Goal: Navigation & Orientation: Find specific page/section

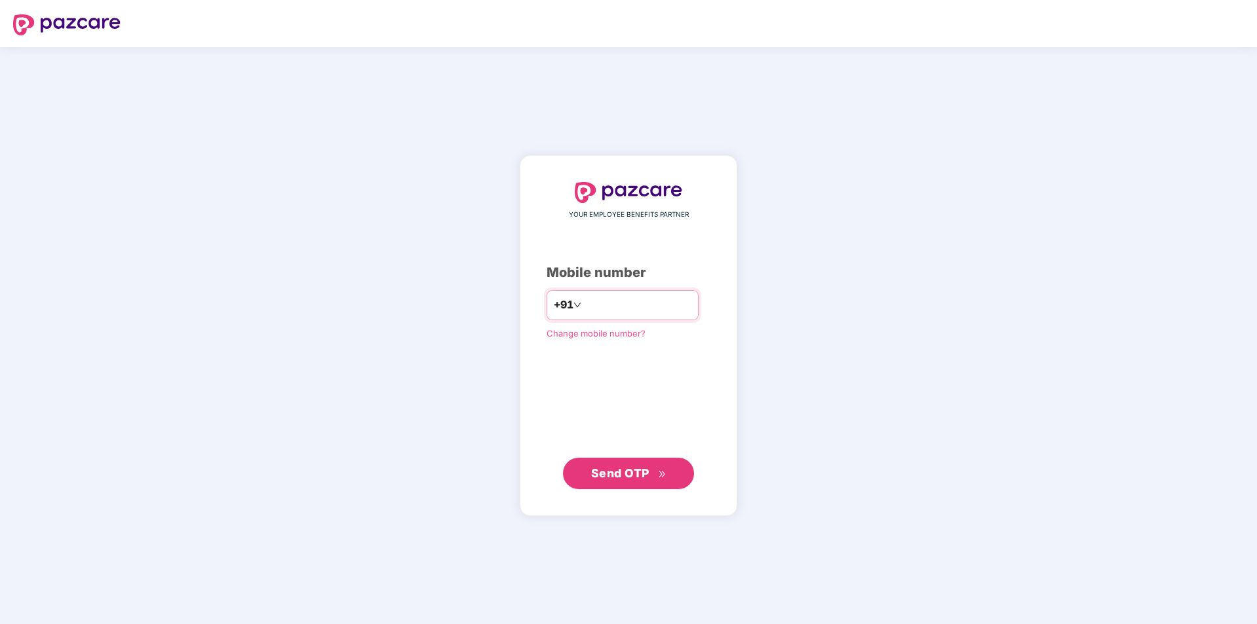
click at [645, 297] on input "number" at bounding box center [637, 305] width 107 height 21
type input "**********"
click at [634, 478] on span "Send OTP" at bounding box center [620, 473] width 58 height 14
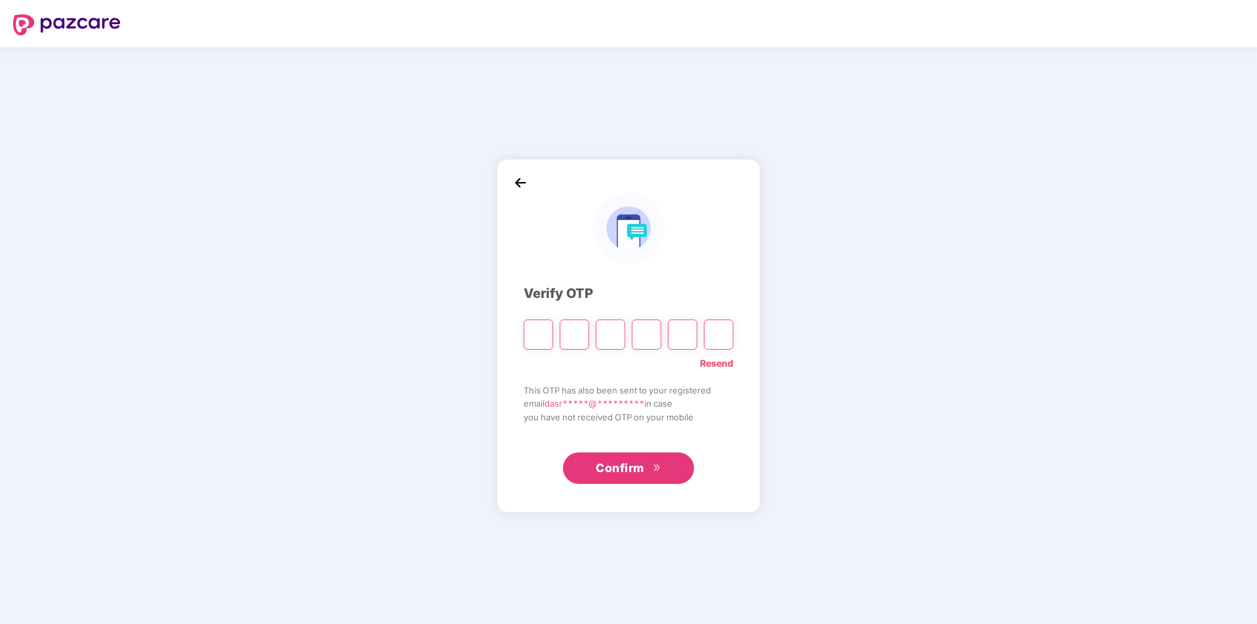
click at [38, 12] on div at bounding box center [60, 24] width 121 height 42
click at [30, 16] on img at bounding box center [66, 24] width 107 height 21
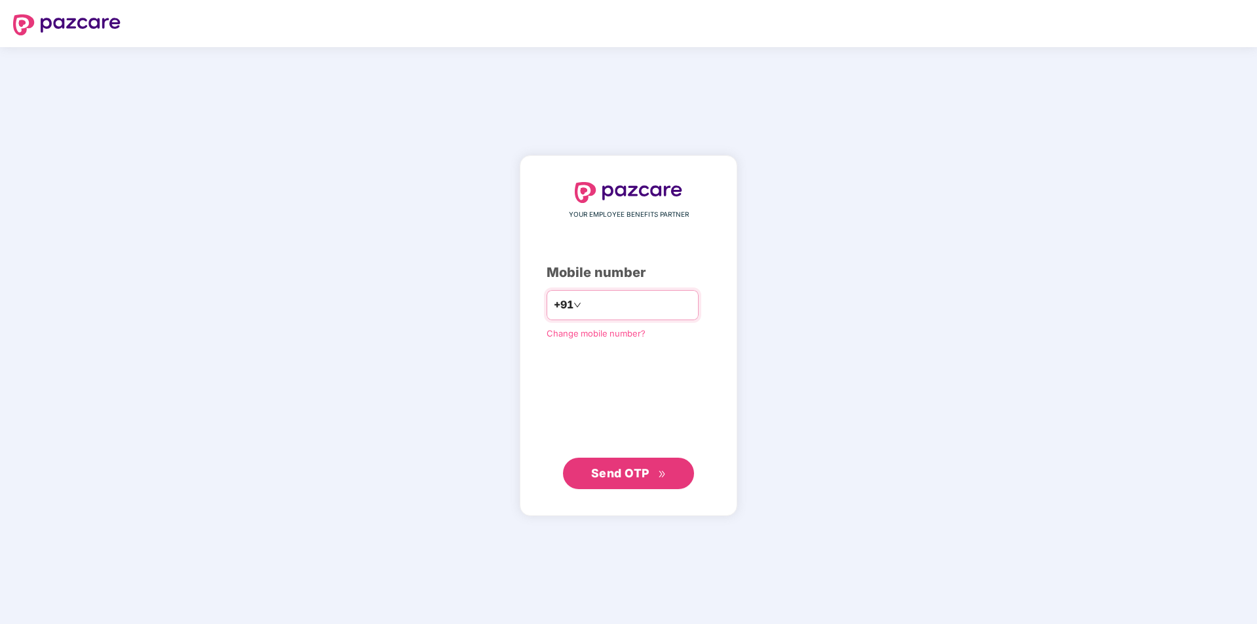
type input "**********"
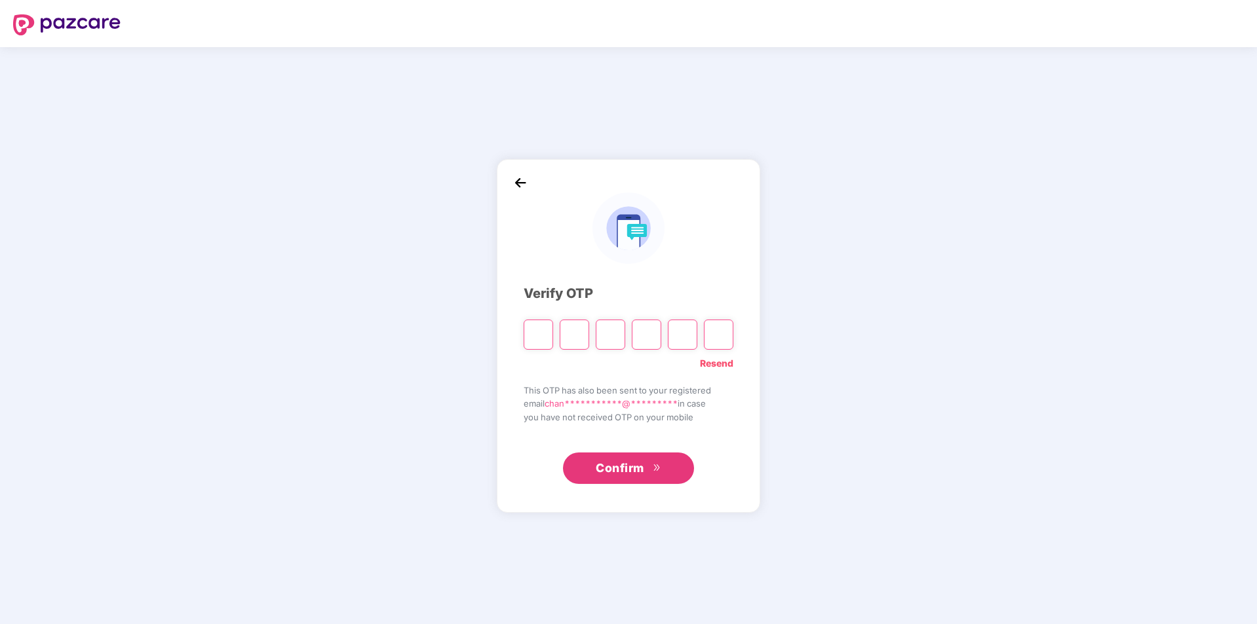
type input "*"
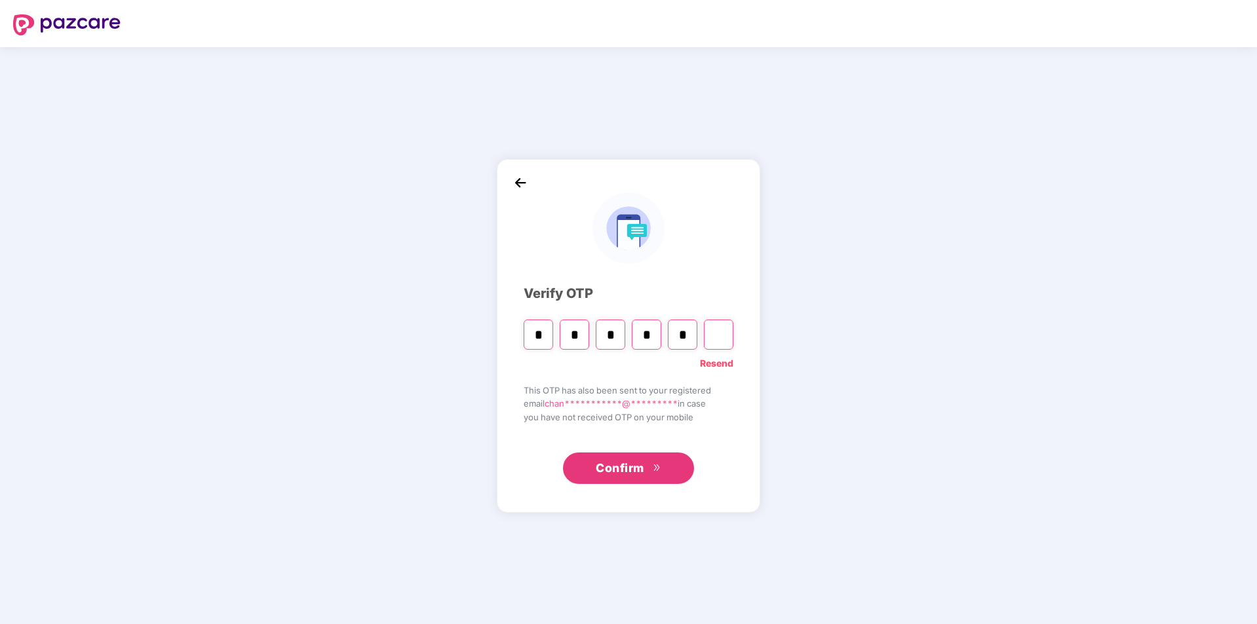
type input "*"
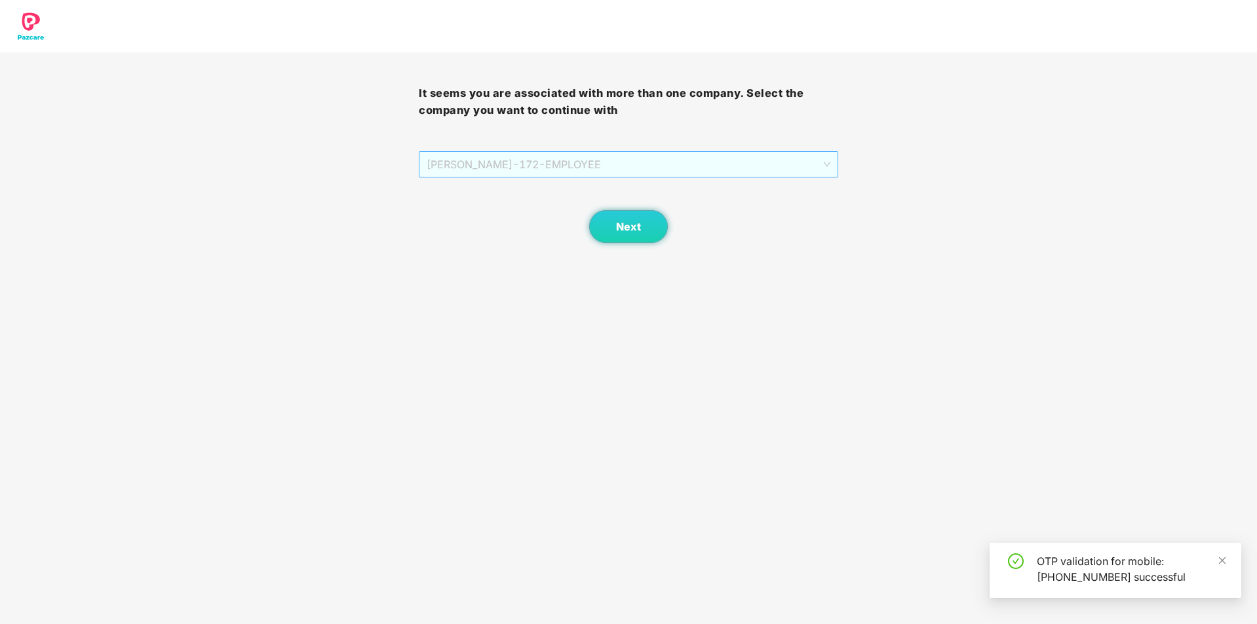
click at [592, 158] on span "[PERSON_NAME] - 172 - EMPLOYEE" at bounding box center [627, 164] width 403 height 25
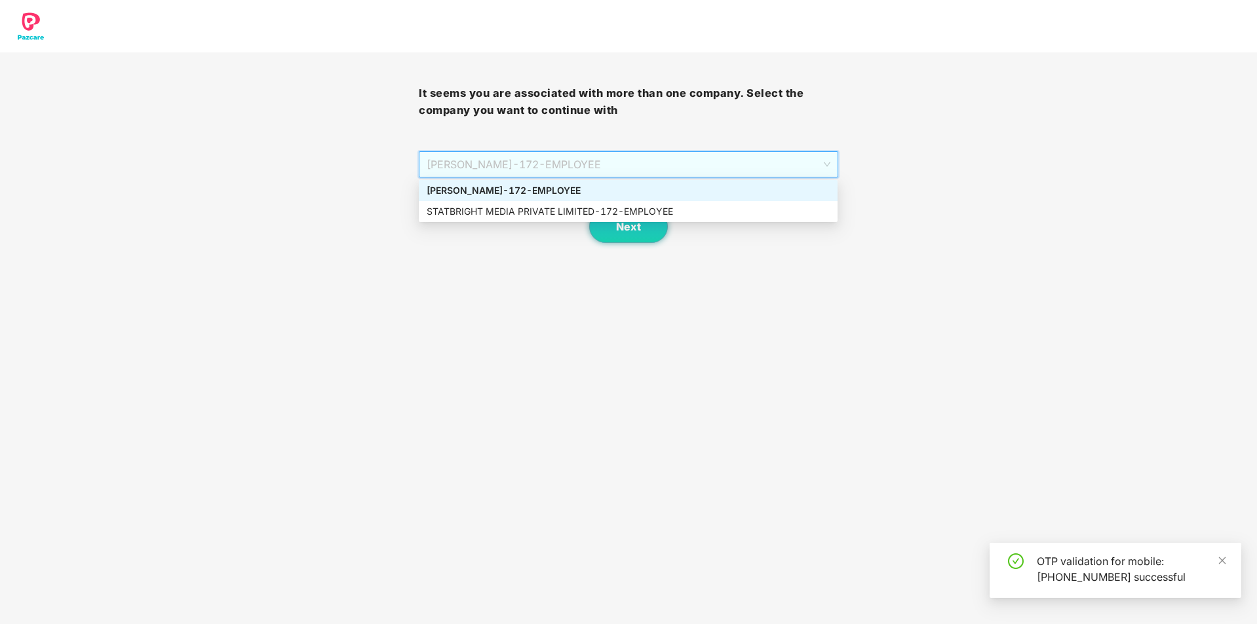
click at [575, 195] on div "[PERSON_NAME] - 172 - EMPLOYEE" at bounding box center [627, 190] width 403 height 14
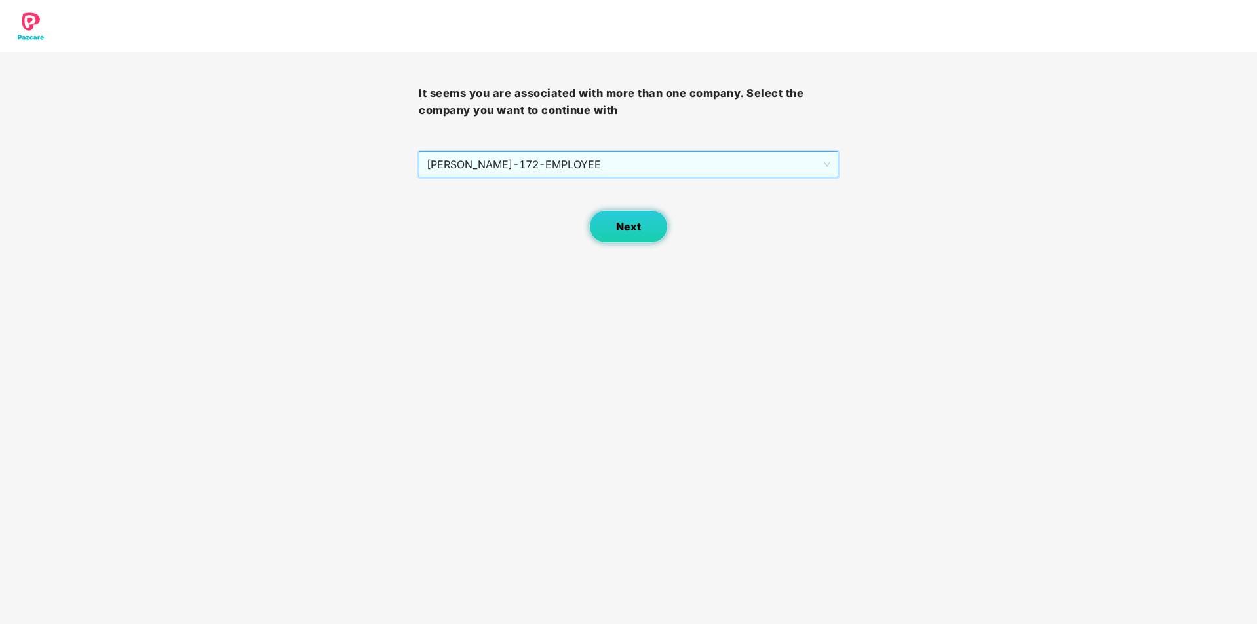
click at [633, 215] on button "Next" at bounding box center [628, 226] width 79 height 33
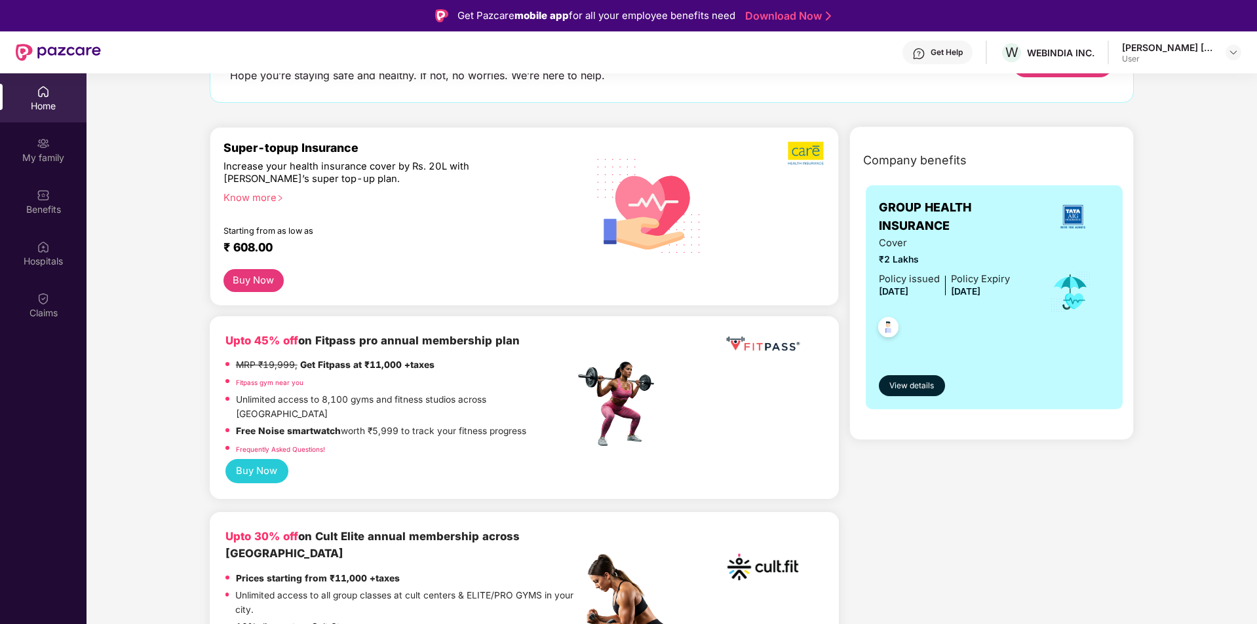
scroll to position [262, 0]
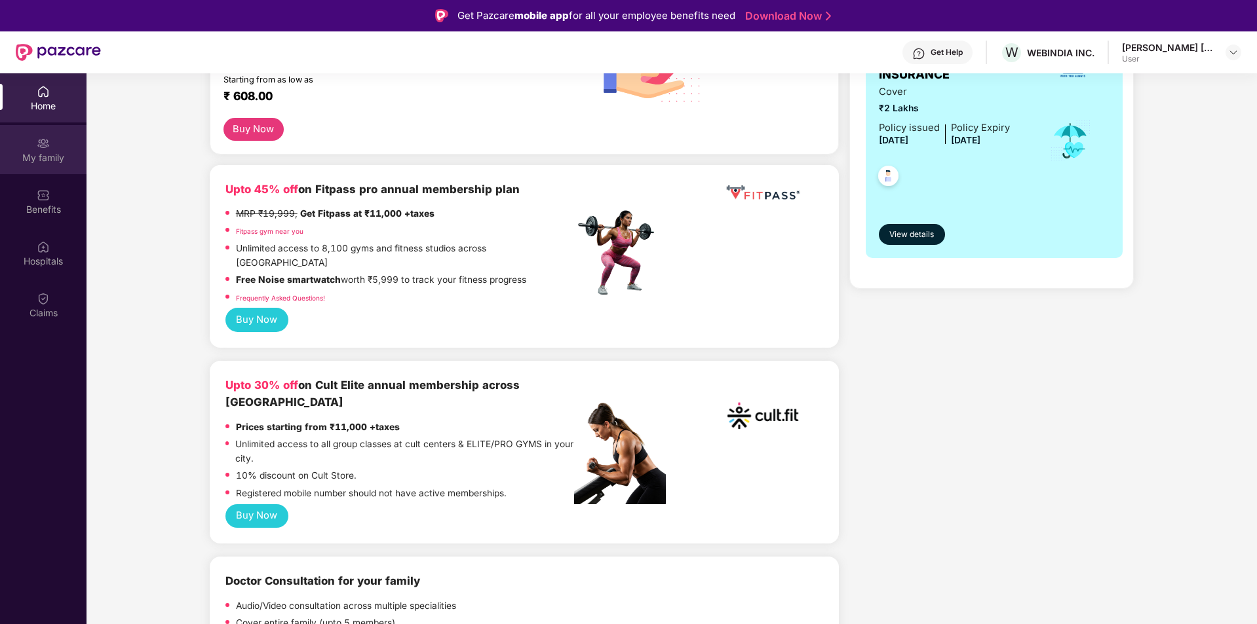
click at [36, 150] on div "My family" at bounding box center [43, 149] width 86 height 49
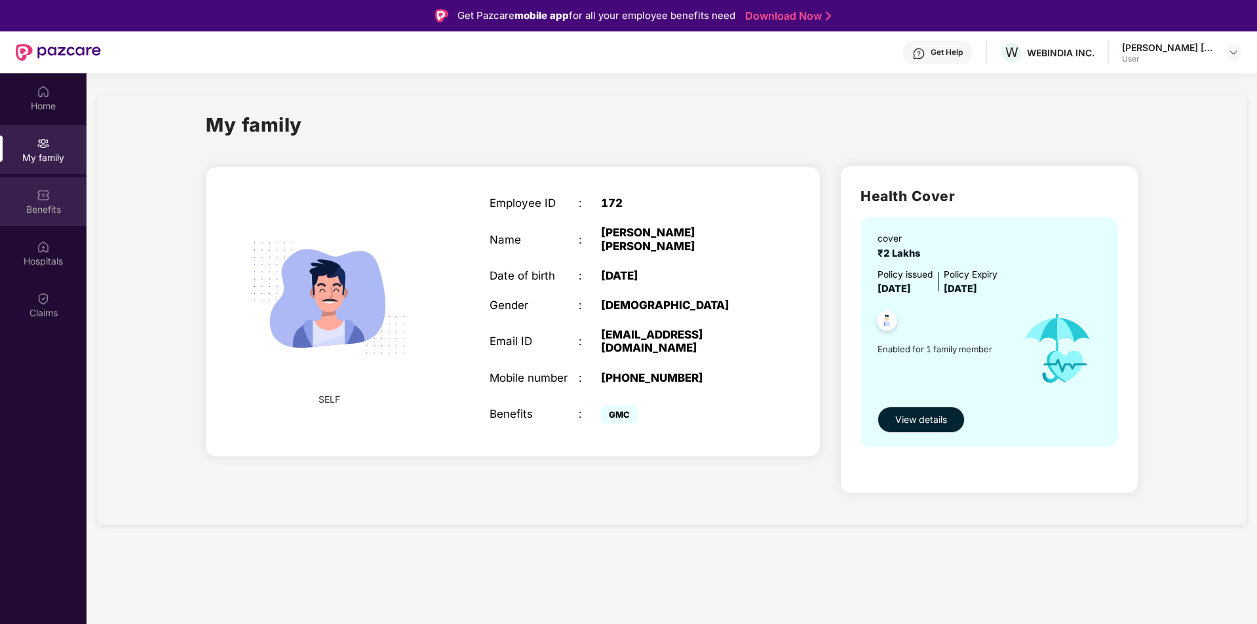
click at [34, 197] on div "Benefits" at bounding box center [43, 201] width 86 height 49
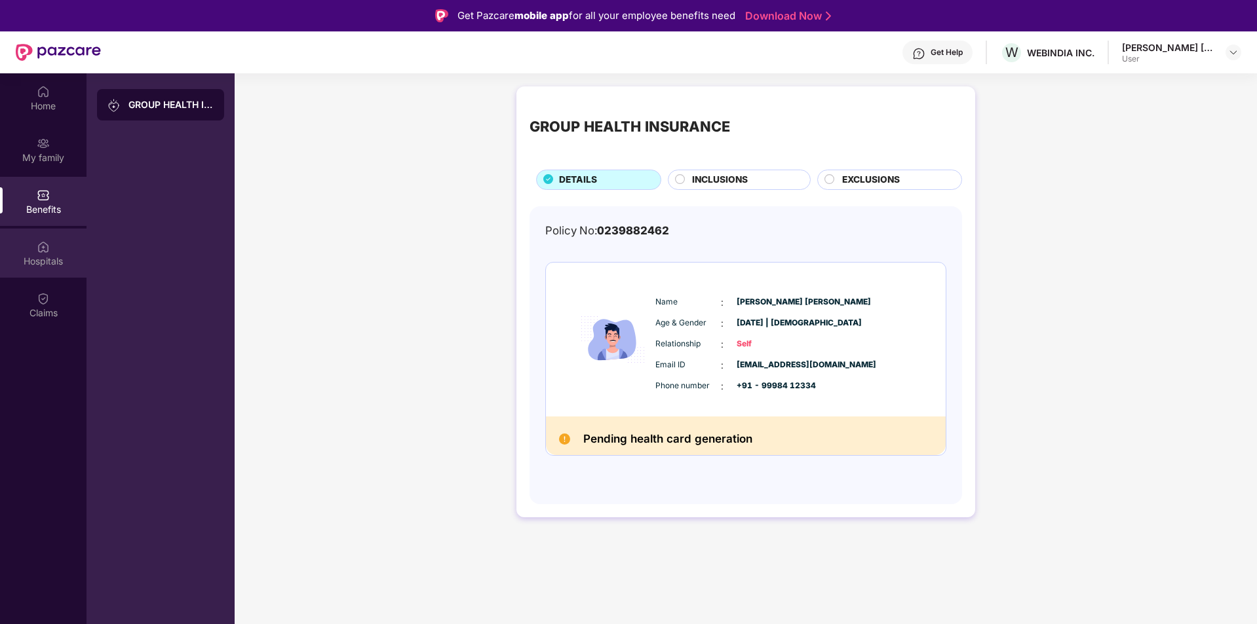
click at [42, 252] on img at bounding box center [43, 246] width 13 height 13
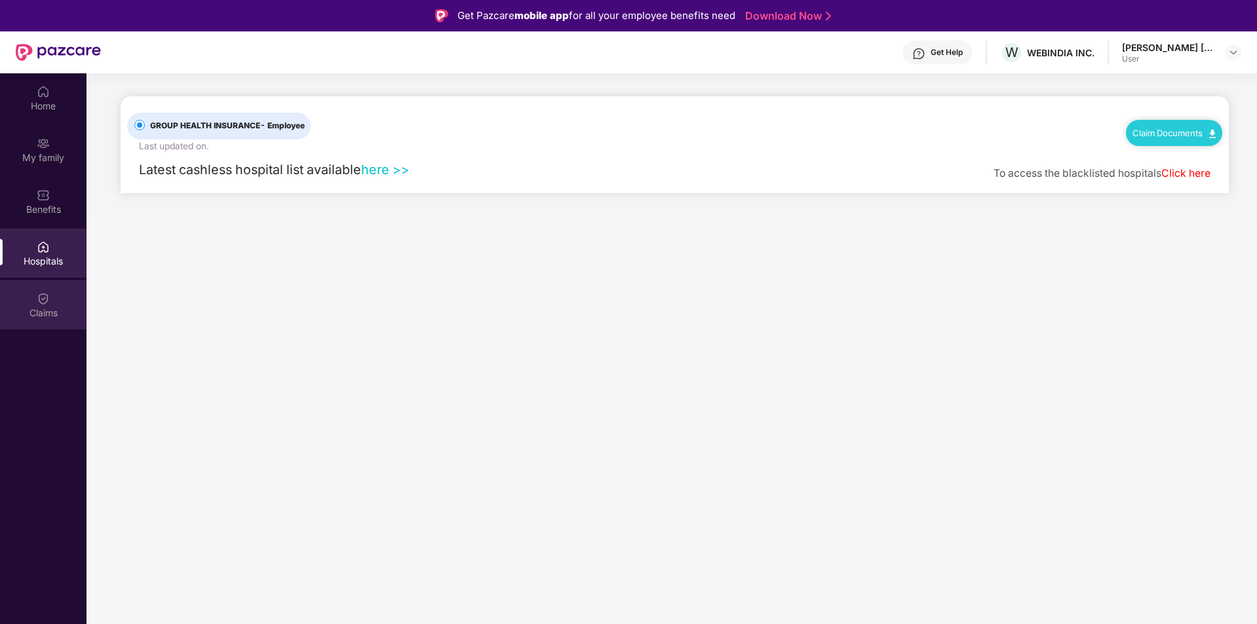
click at [34, 312] on div "Claims" at bounding box center [43, 313] width 86 height 13
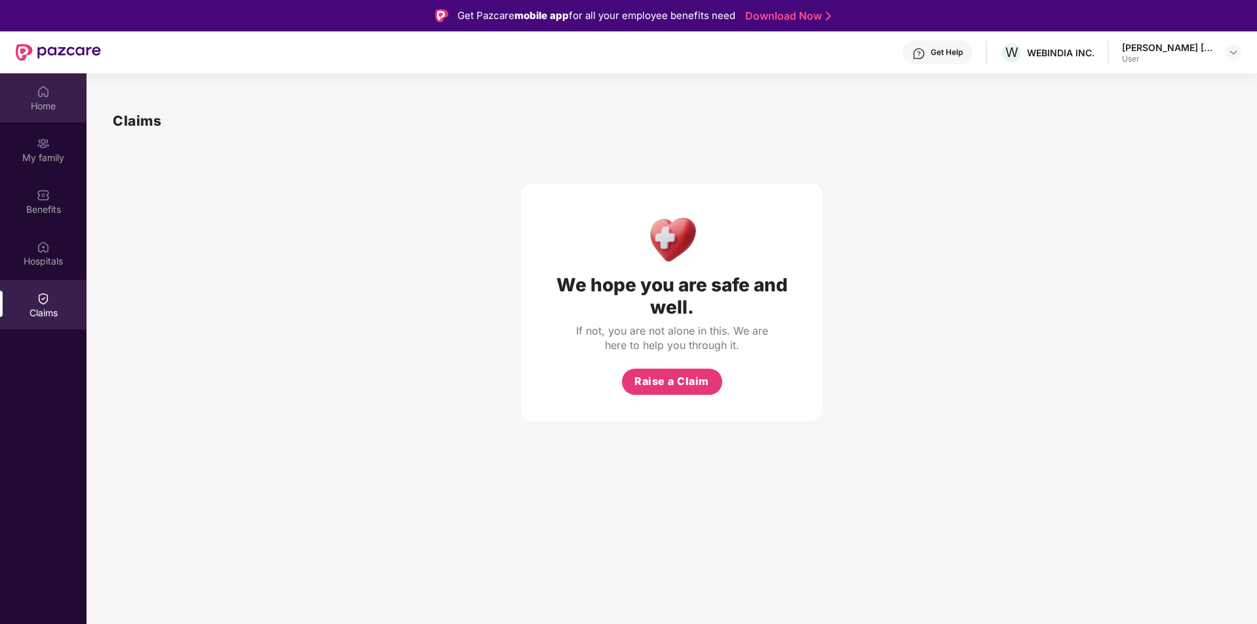
click at [34, 96] on div "Home" at bounding box center [43, 97] width 86 height 49
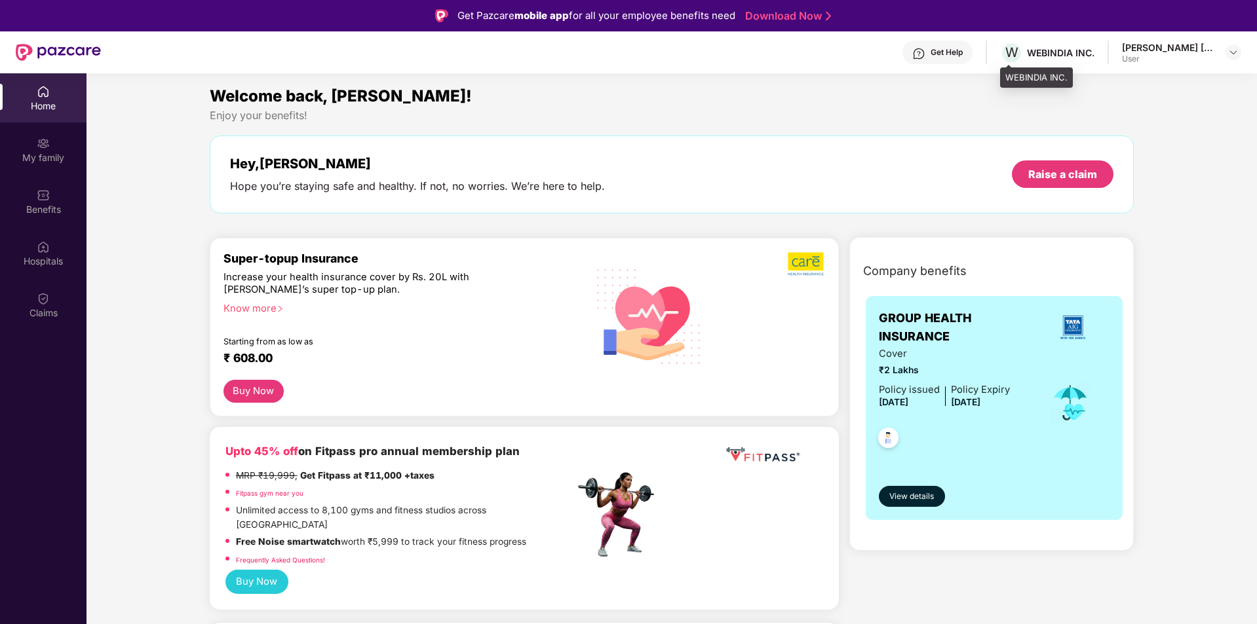
click at [1055, 50] on div "WEBINDIA INC." at bounding box center [1060, 53] width 67 height 12
click at [1231, 48] on img at bounding box center [1233, 52] width 10 height 10
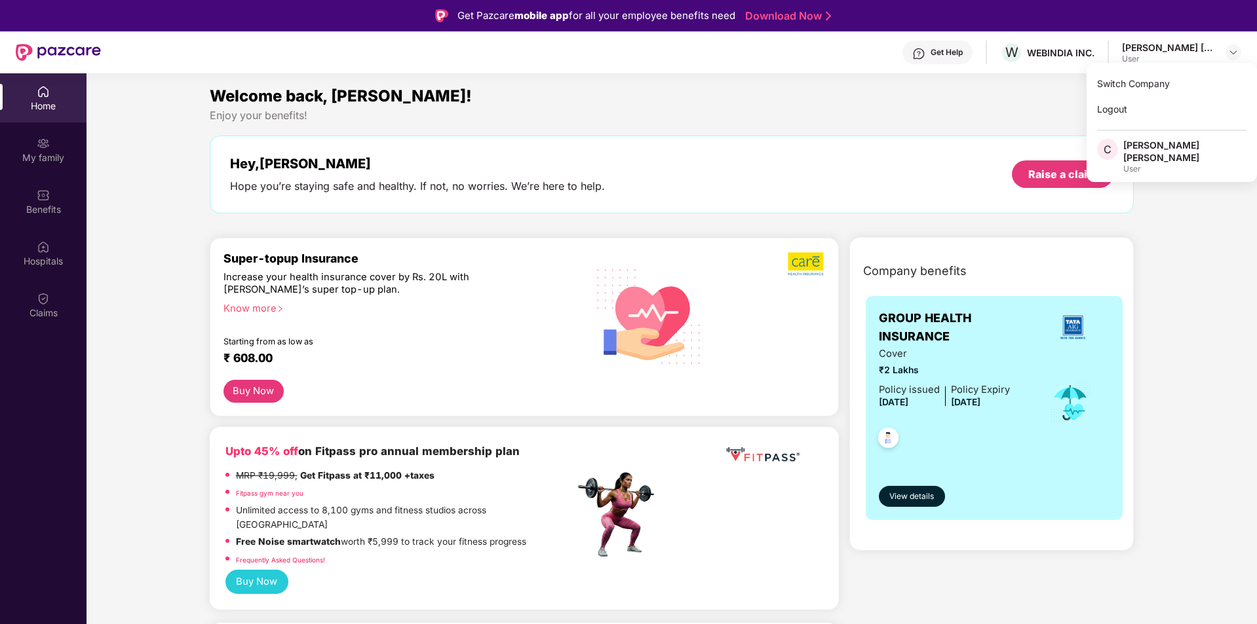
click at [55, 105] on div "Home" at bounding box center [43, 106] width 86 height 13
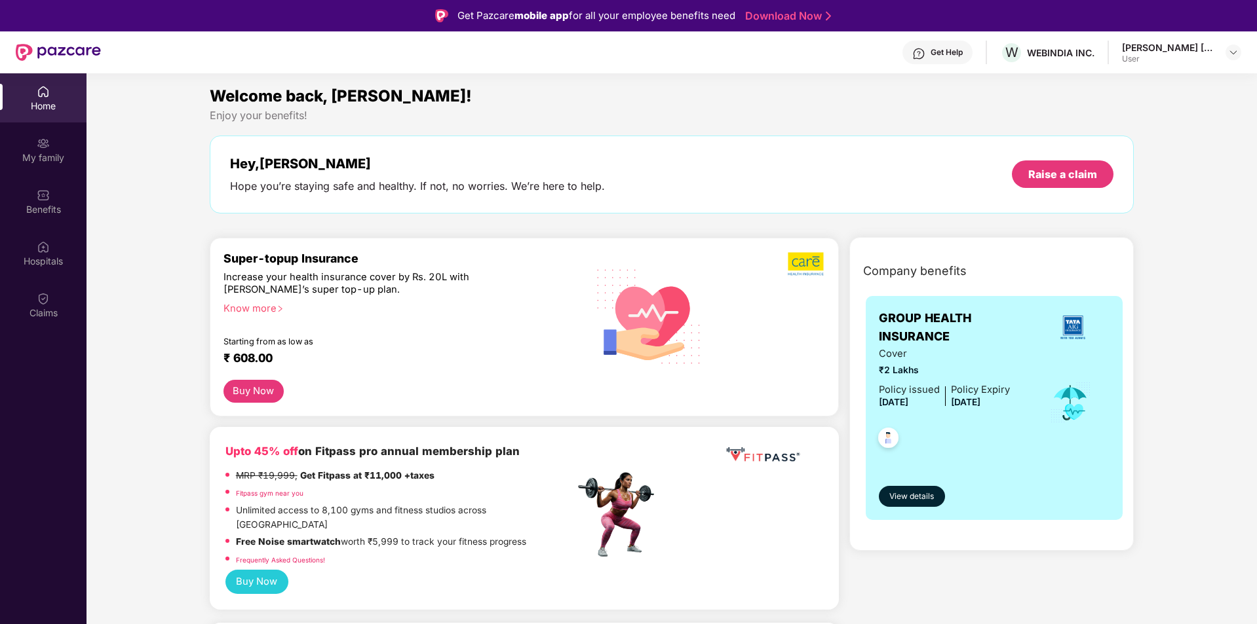
click at [47, 97] on img at bounding box center [43, 91] width 13 height 13
click at [47, 153] on div "My family" at bounding box center [43, 157] width 86 height 13
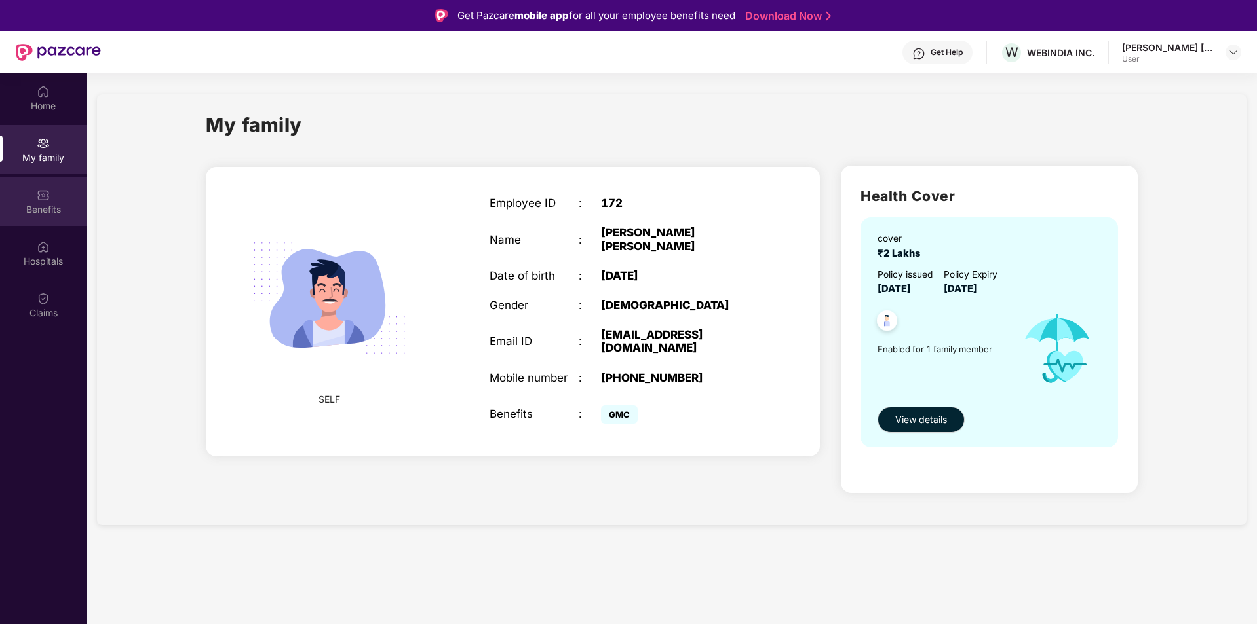
click at [50, 213] on div "Benefits" at bounding box center [43, 209] width 86 height 13
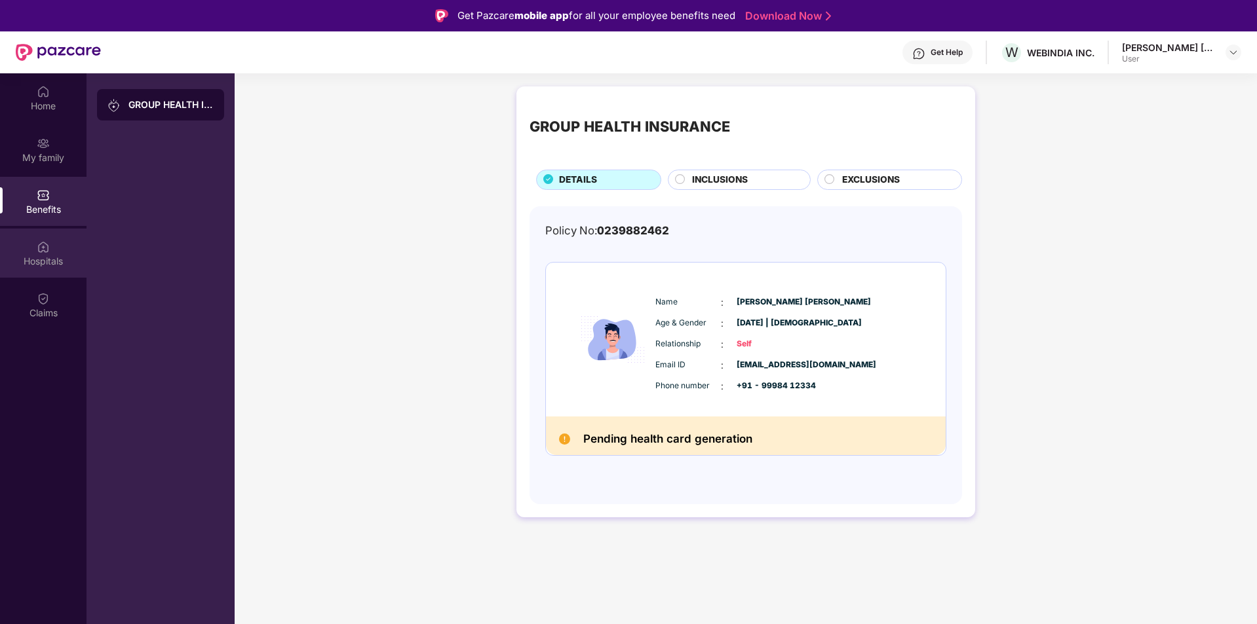
click at [47, 260] on div "Hospitals" at bounding box center [43, 261] width 86 height 13
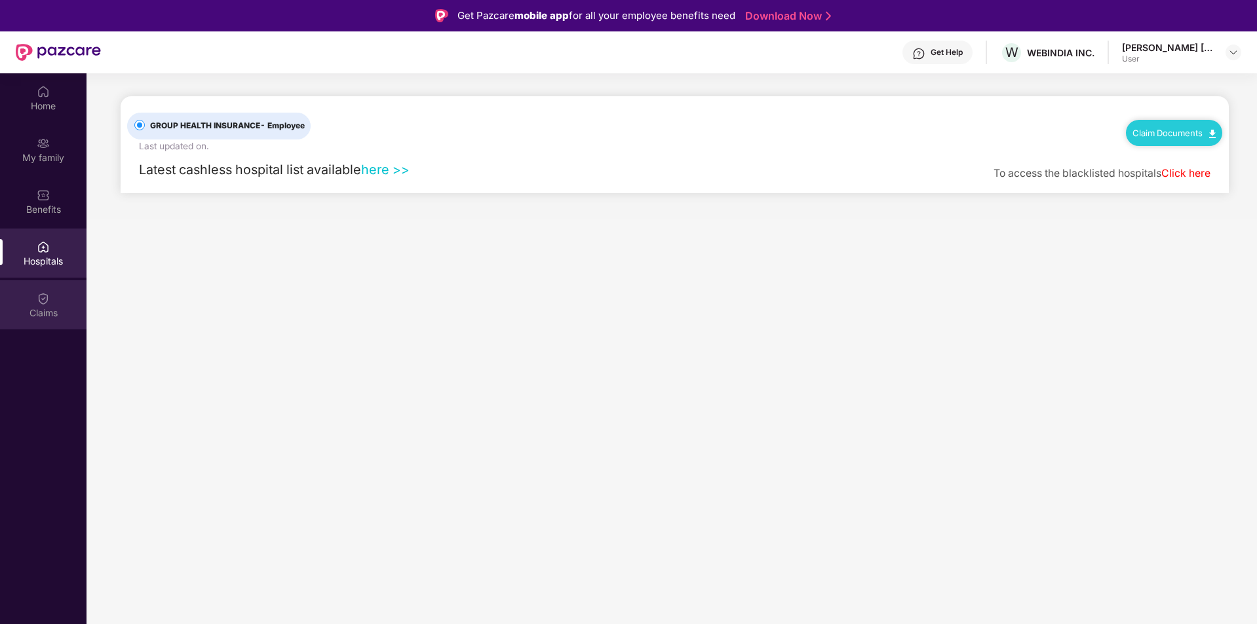
click at [33, 302] on div "Claims" at bounding box center [43, 304] width 86 height 49
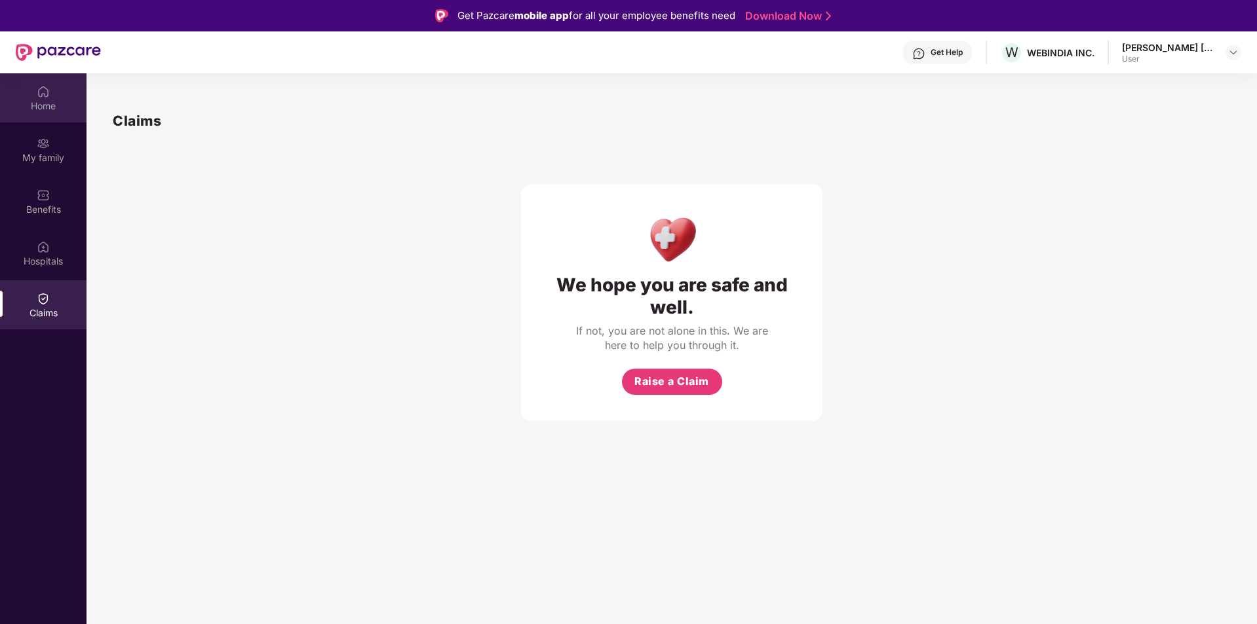
click at [31, 93] on div "Home" at bounding box center [43, 97] width 86 height 49
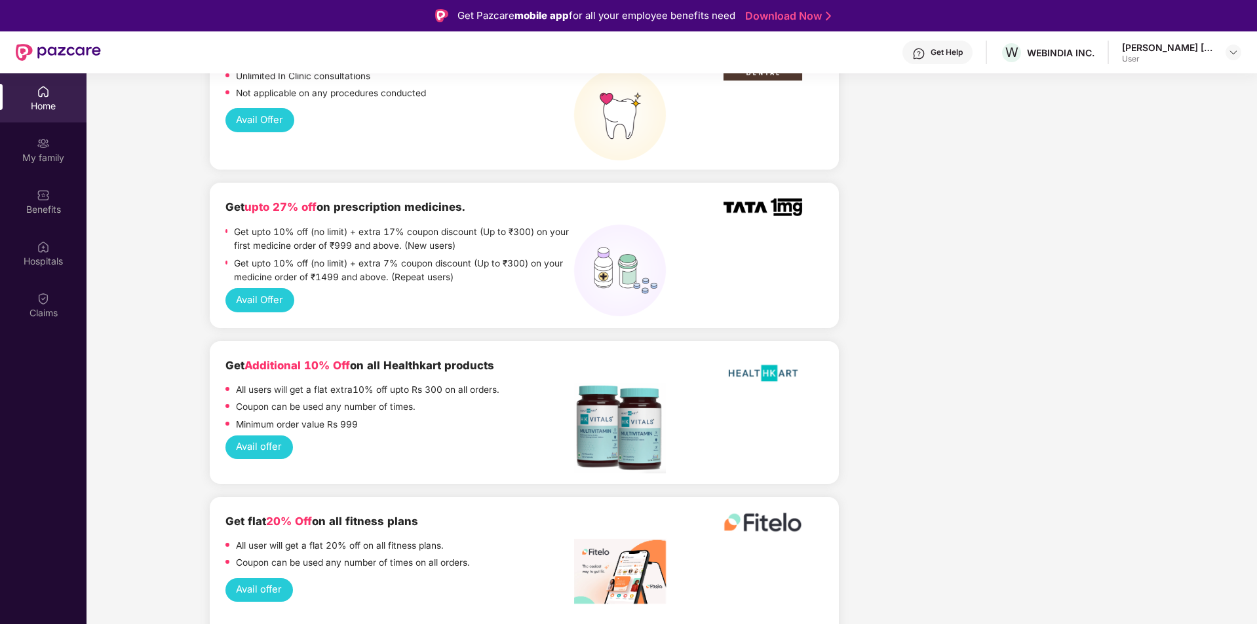
scroll to position [721, 0]
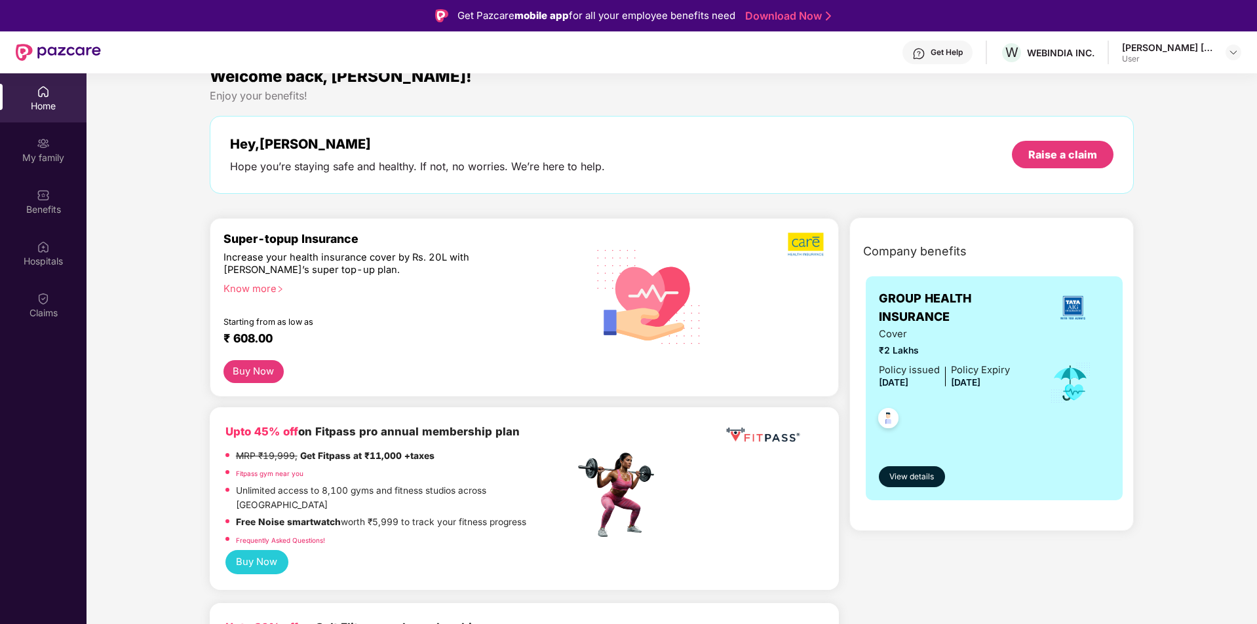
scroll to position [0, 0]
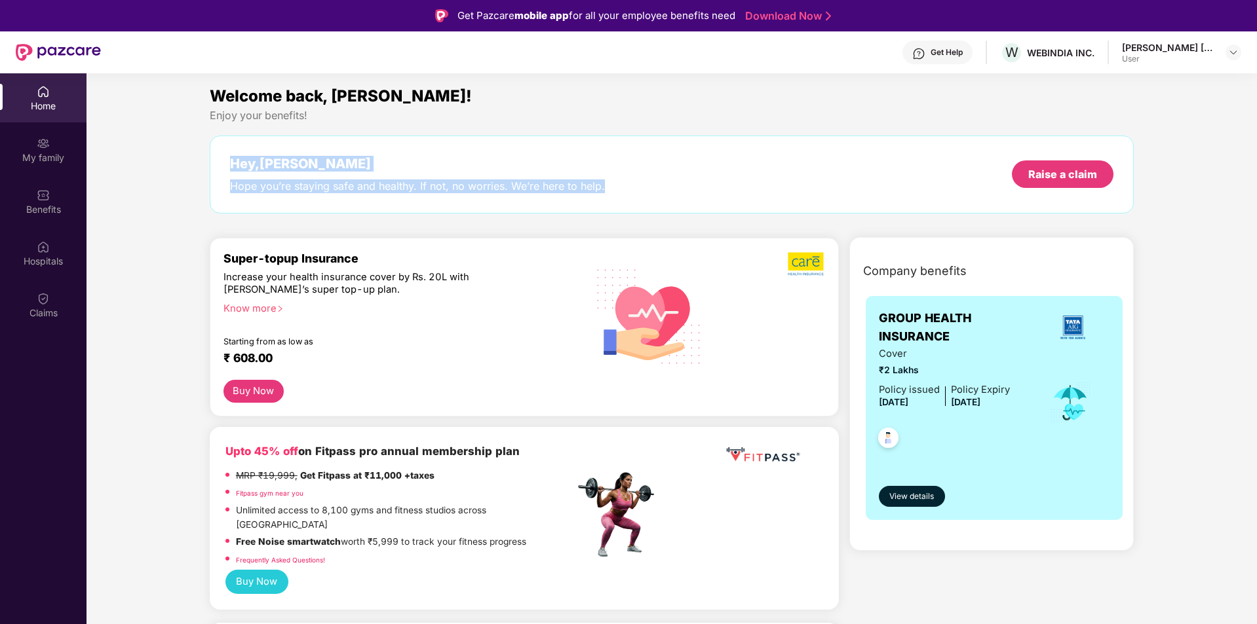
drag, startPoint x: 625, startPoint y: 193, endPoint x: 227, endPoint y: 162, distance: 398.9
click at [227, 162] on div "Hey, Chandel Nareshkumar Hope you’re staying safe and healthy. If not, no worri…" at bounding box center [672, 175] width 924 height 78
click at [280, 165] on div "Hey, Chandel Nareshkumar" at bounding box center [417, 164] width 375 height 16
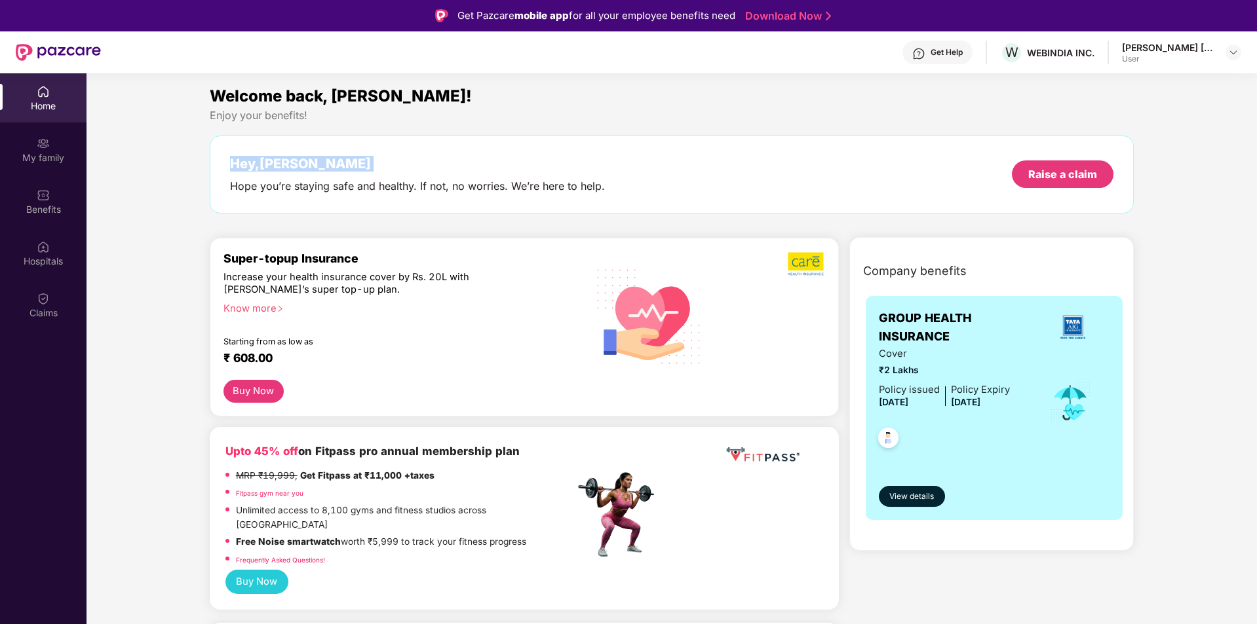
click at [280, 165] on div "Hey, Chandel Nareshkumar" at bounding box center [417, 164] width 375 height 16
drag, startPoint x: 605, startPoint y: 189, endPoint x: 152, endPoint y: 135, distance: 456.5
click at [316, 183] on div "Hope you’re staying safe and healthy. If not, no worries. We’re here to help." at bounding box center [417, 187] width 375 height 14
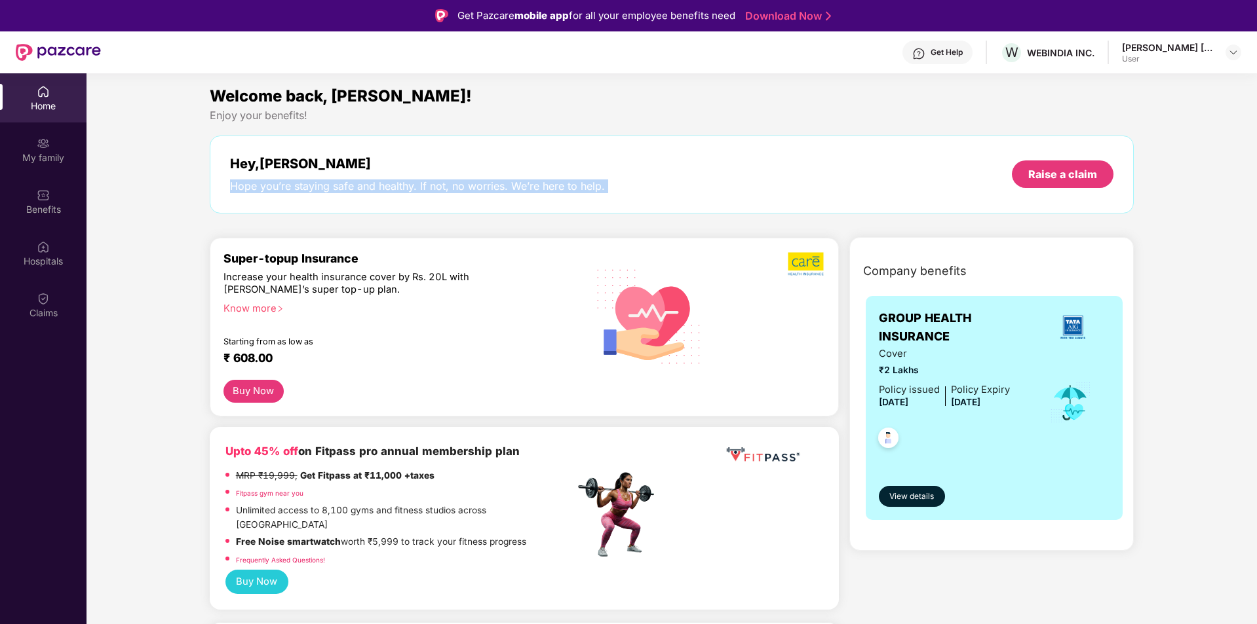
click at [316, 183] on div "Hope you’re staying safe and healthy. If not, no worries. We’re here to help." at bounding box center [417, 187] width 375 height 14
click at [315, 166] on div "Hey, Chandel Nareshkumar" at bounding box center [417, 164] width 375 height 16
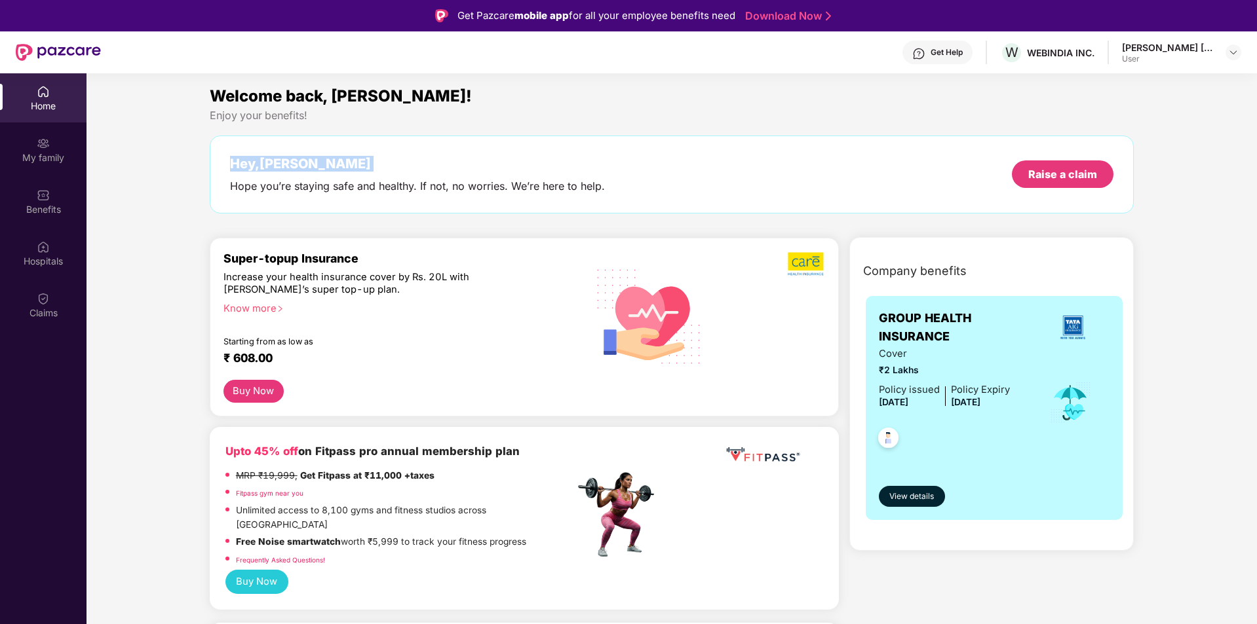
click at [315, 166] on div "Hey, Chandel Nareshkumar" at bounding box center [417, 164] width 375 height 16
drag, startPoint x: 598, startPoint y: 189, endPoint x: 266, endPoint y: 171, distance: 332.7
click at [322, 180] on div "Hope you’re staying safe and healthy. If not, no worries. We’re here to help." at bounding box center [417, 187] width 375 height 14
drag, startPoint x: 611, startPoint y: 189, endPoint x: 118, endPoint y: 138, distance: 496.0
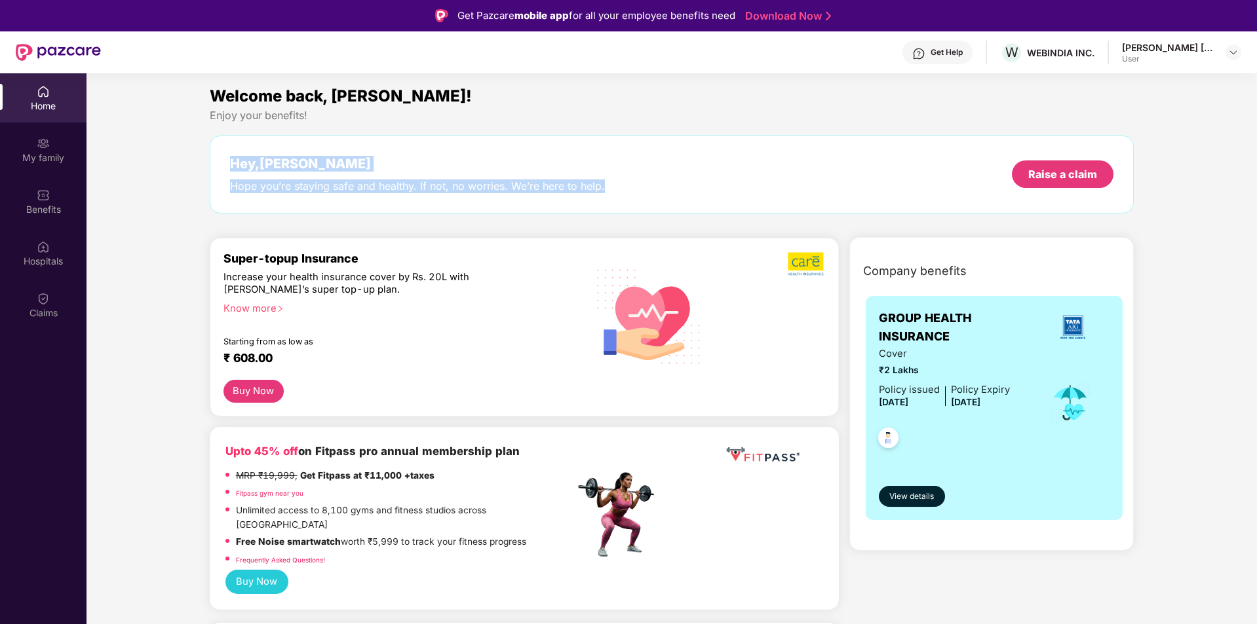
click at [606, 187] on div "Hey, Chandel Nareshkumar Hope you’re staying safe and healthy. If not, no worri…" at bounding box center [672, 174] width 884 height 37
click at [605, 186] on div "Hey, Chandel Nareshkumar Hope you’re staying safe and healthy. If not, no worri…" at bounding box center [672, 174] width 884 height 37
drag, startPoint x: 605, startPoint y: 186, endPoint x: 223, endPoint y: 161, distance: 382.8
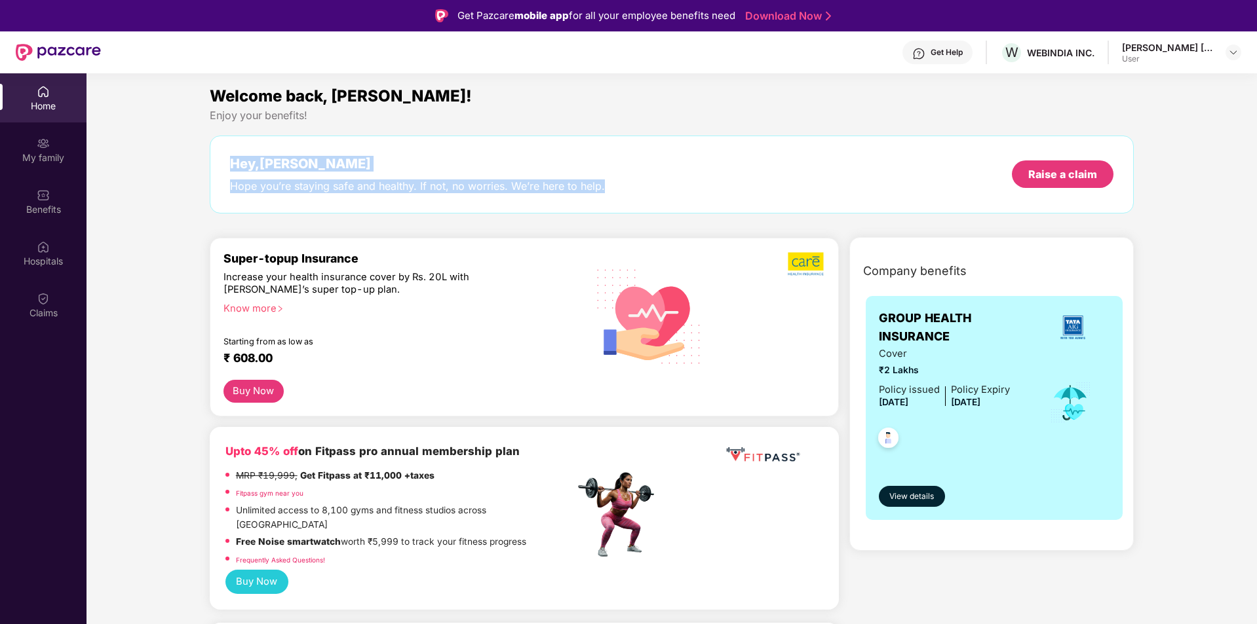
click at [223, 161] on div "Hey, Chandel Nareshkumar Hope you’re staying safe and healthy. If not, no worri…" at bounding box center [672, 175] width 924 height 78
click at [459, 193] on div "Hope you’re staying safe and healthy. If not, no worries. We’re here to help." at bounding box center [417, 187] width 375 height 14
click at [466, 185] on div "Hope you’re staying safe and healthy. If not, no worries. We’re here to help." at bounding box center [417, 187] width 375 height 14
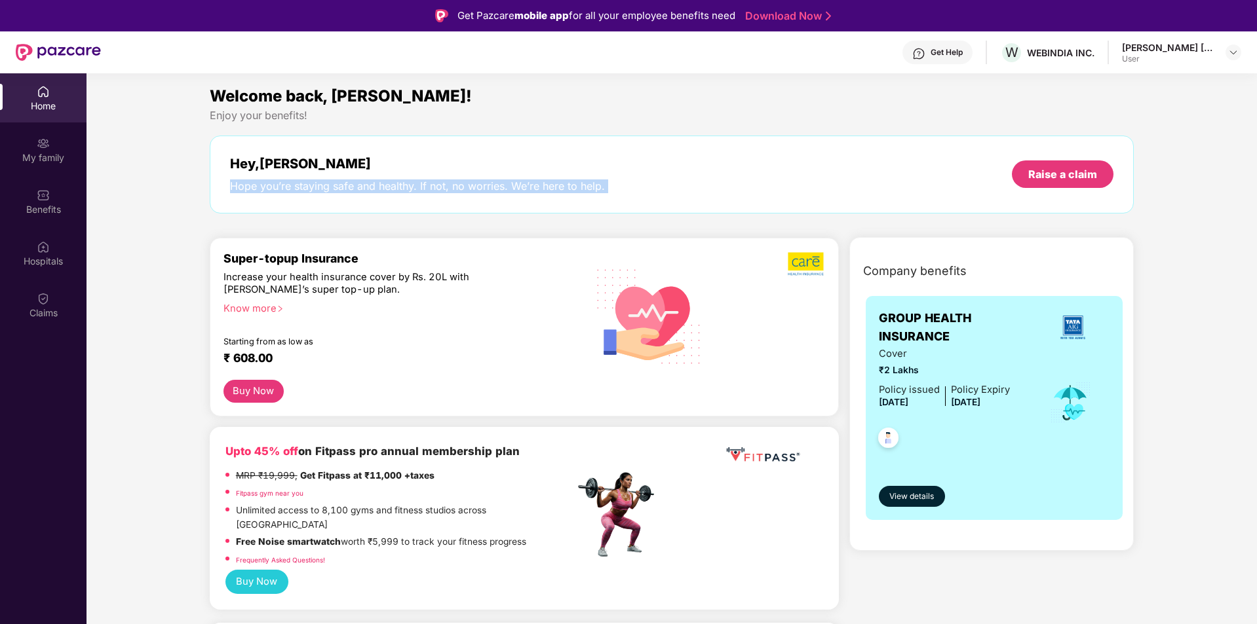
click at [466, 185] on div "Hope you’re staying safe and healthy. If not, no worries. We’re here to help." at bounding box center [417, 187] width 375 height 14
drag, startPoint x: 237, startPoint y: 153, endPoint x: 297, endPoint y: 176, distance: 63.6
click at [297, 176] on div "Hey, Chandel Nareshkumar Hope you’re staying safe and healthy. If not, no worri…" at bounding box center [672, 175] width 924 height 78
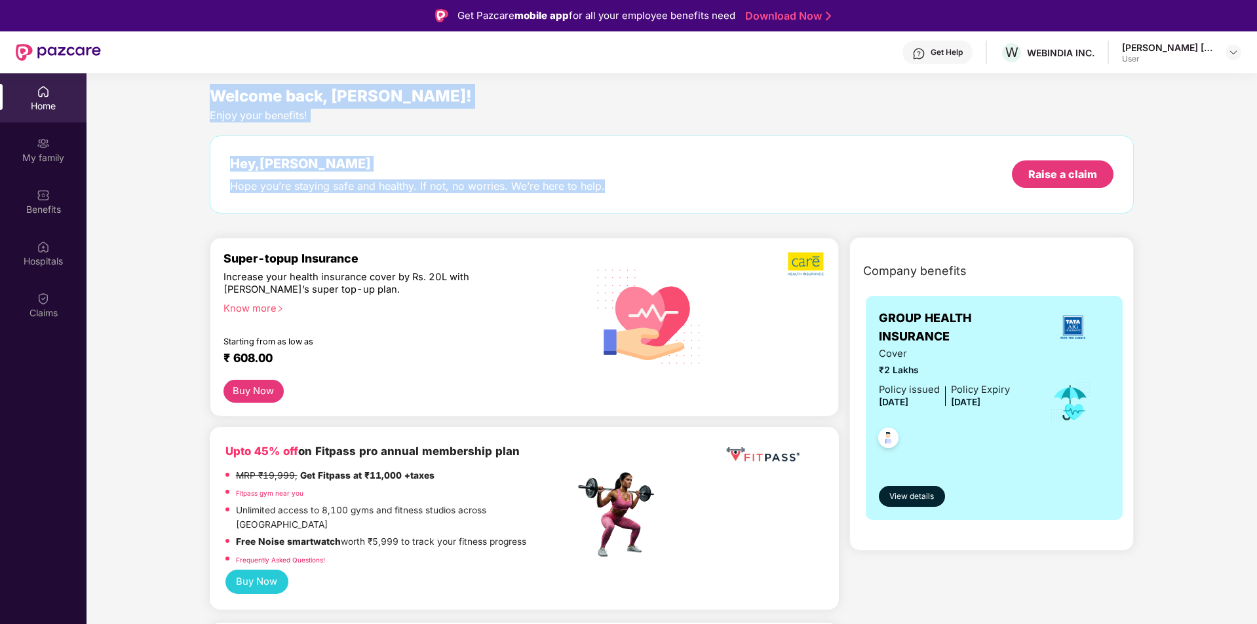
drag, startPoint x: 208, startPoint y: 90, endPoint x: 618, endPoint y: 199, distance: 424.3
click at [618, 199] on div "Welcome back, Chandel Nareshkumar! Enjoy your benefits! Hey, Chandel Nareshkuma…" at bounding box center [671, 155] width 935 height 143
click at [616, 199] on div "Hey, Chandel Nareshkumar Hope you’re staying safe and healthy. If not, no worri…" at bounding box center [672, 175] width 924 height 78
click at [611, 193] on div "Hey, Chandel Nareshkumar Hope you’re staying safe and healthy. If not, no worri…" at bounding box center [672, 175] width 924 height 78
click at [607, 192] on div "Hey, Chandel Nareshkumar Hope you’re staying safe and healthy. If not, no worri…" at bounding box center [672, 174] width 884 height 37
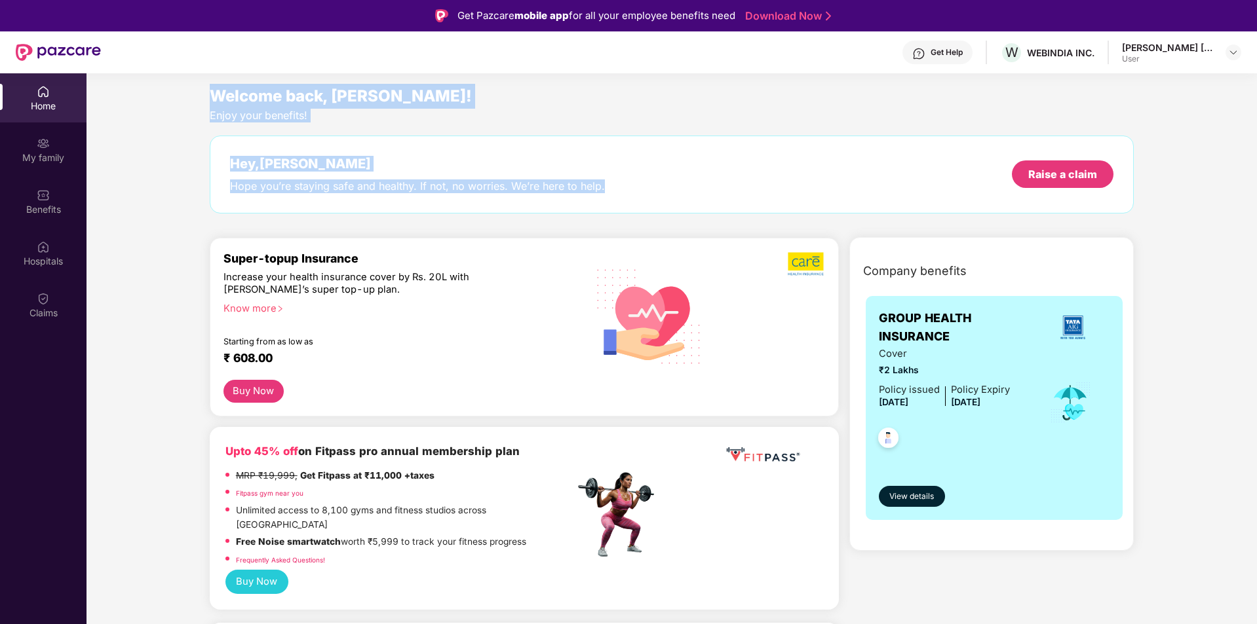
drag, startPoint x: 460, startPoint y: 192, endPoint x: 210, endPoint y: 88, distance: 270.8
click at [210, 88] on div "Welcome back, Chandel Nareshkumar! Enjoy your benefits! Hey, Chandel Nareshkuma…" at bounding box center [671, 155] width 935 height 143
click at [605, 194] on div "Hey, Chandel Nareshkumar Hope you’re staying safe and healthy. If not, no worri…" at bounding box center [672, 175] width 924 height 78
drag, startPoint x: 605, startPoint y: 193, endPoint x: 192, endPoint y: 92, distance: 425.4
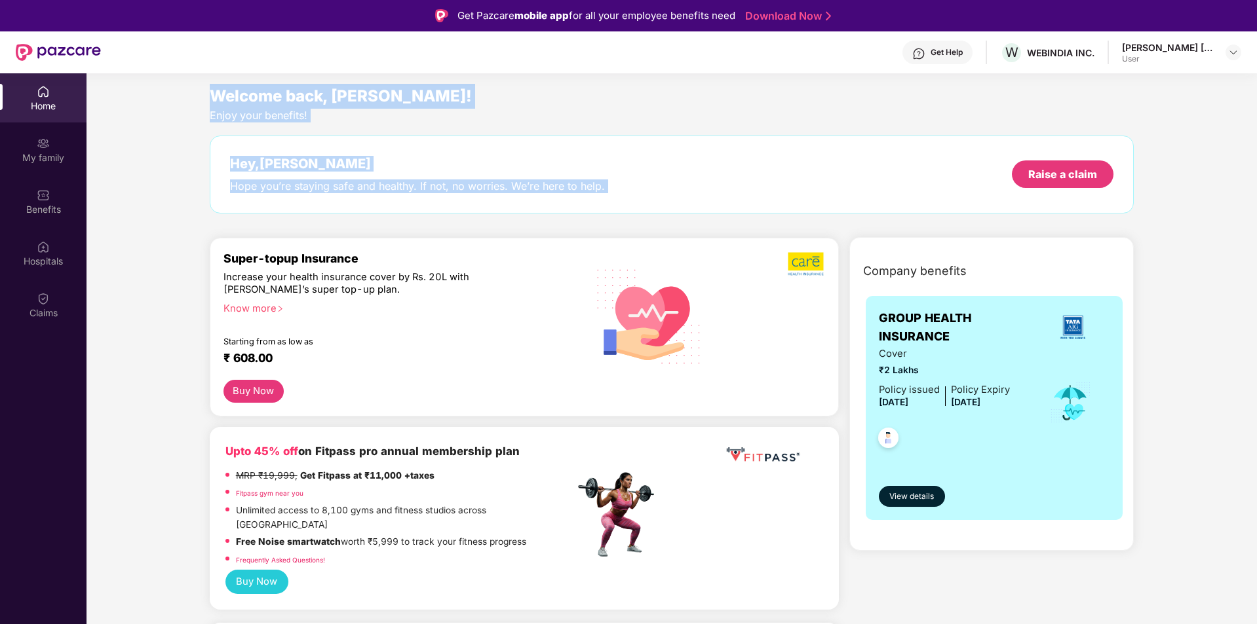
click at [447, 187] on div "Hope you’re staying safe and healthy. If not, no worries. We’re here to help." at bounding box center [417, 187] width 375 height 14
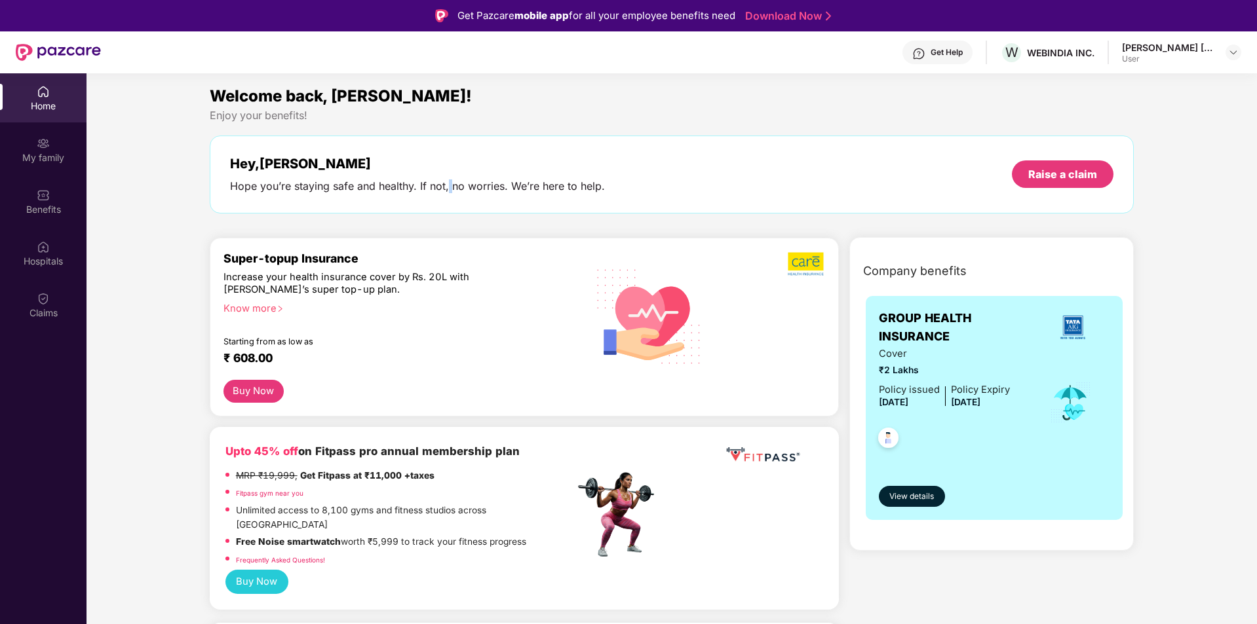
click at [447, 187] on div "Hope you’re staying safe and healthy. If not, no worries. We’re here to help." at bounding box center [417, 187] width 375 height 14
click at [607, 185] on div "Hey, Chandel Nareshkumar Hope you’re staying safe and healthy. If not, no worri…" at bounding box center [672, 174] width 884 height 37
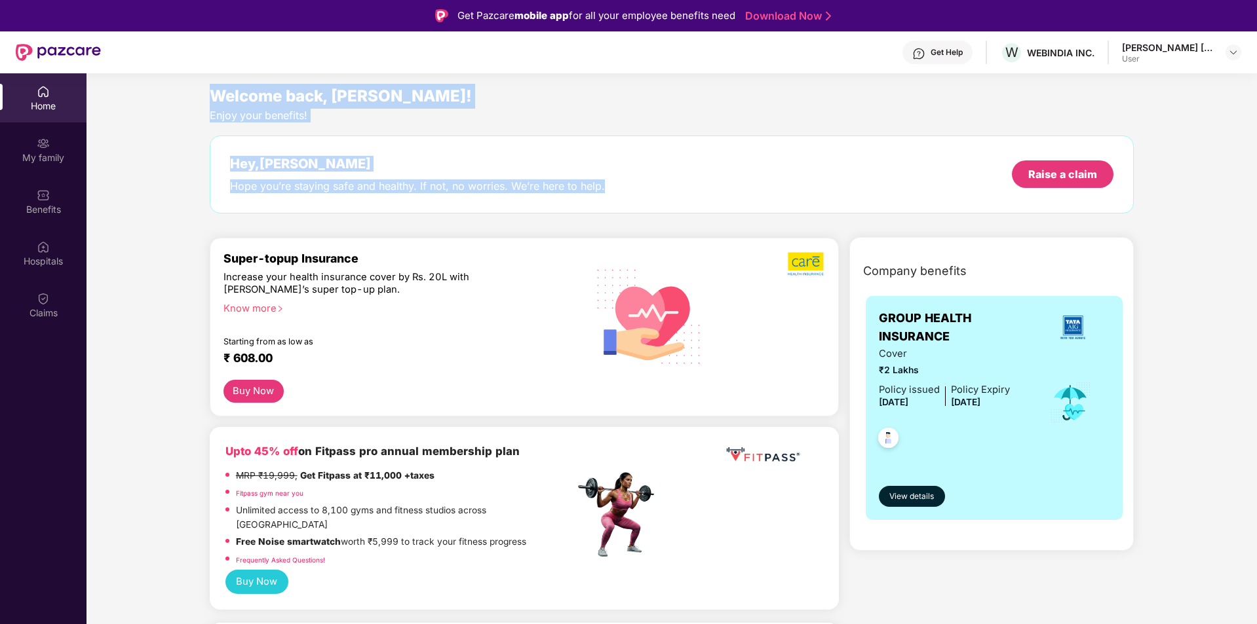
drag, startPoint x: 607, startPoint y: 185, endPoint x: 187, endPoint y: 92, distance: 430.9
click at [468, 186] on div "Hope you’re staying safe and healthy. If not, no worries. We’re here to help." at bounding box center [417, 187] width 375 height 14
click at [468, 181] on div "Hope you’re staying safe and healthy. If not, no worries. We’re here to help." at bounding box center [417, 187] width 375 height 14
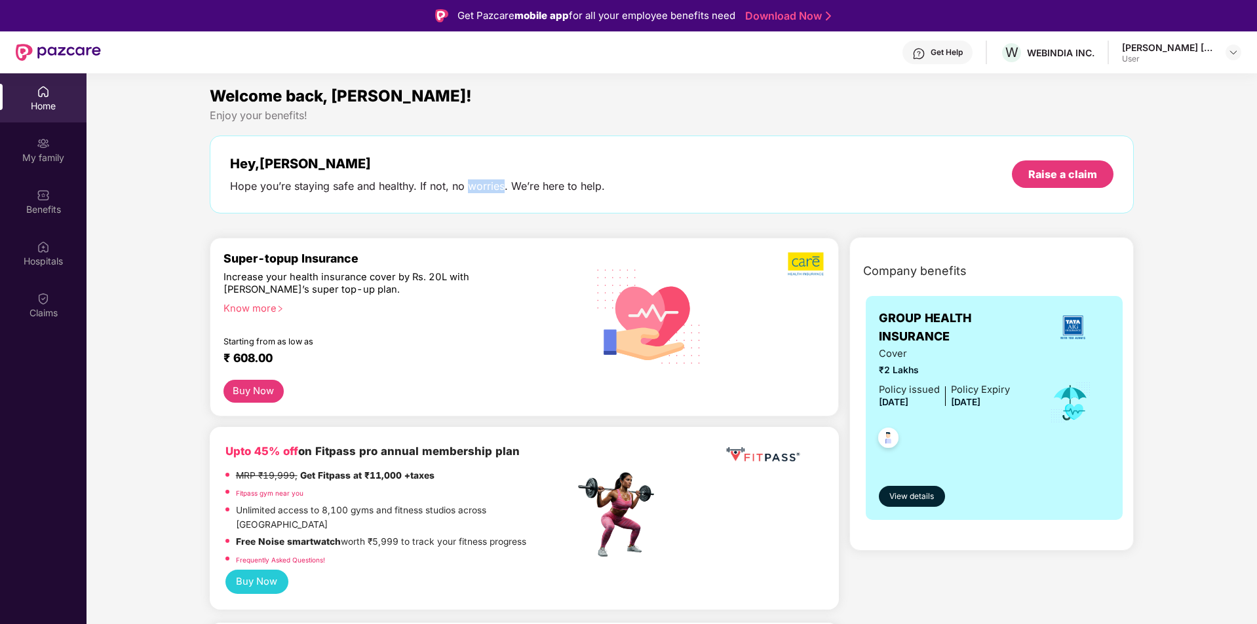
click at [468, 181] on div "Hope you’re staying safe and healthy. If not, no worries. We’re here to help." at bounding box center [417, 187] width 375 height 14
drag, startPoint x: 606, startPoint y: 184, endPoint x: 193, endPoint y: 168, distance: 413.0
click at [442, 189] on div "Hope you’re staying safe and healthy. If not, no worries. We’re here to help." at bounding box center [417, 187] width 375 height 14
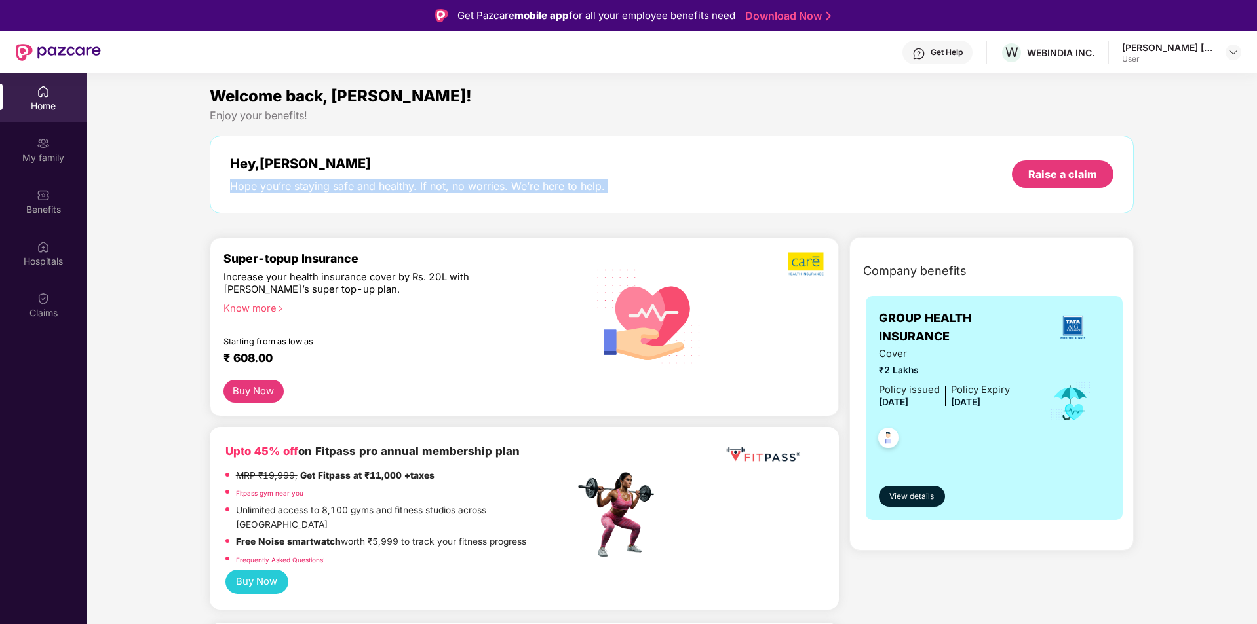
click at [442, 189] on div "Hope you’re staying safe and healthy. If not, no worries. We’re here to help." at bounding box center [417, 187] width 375 height 14
click at [565, 450] on div "Upto 45% off on Fitpass pro annual membership plan" at bounding box center [399, 451] width 349 height 17
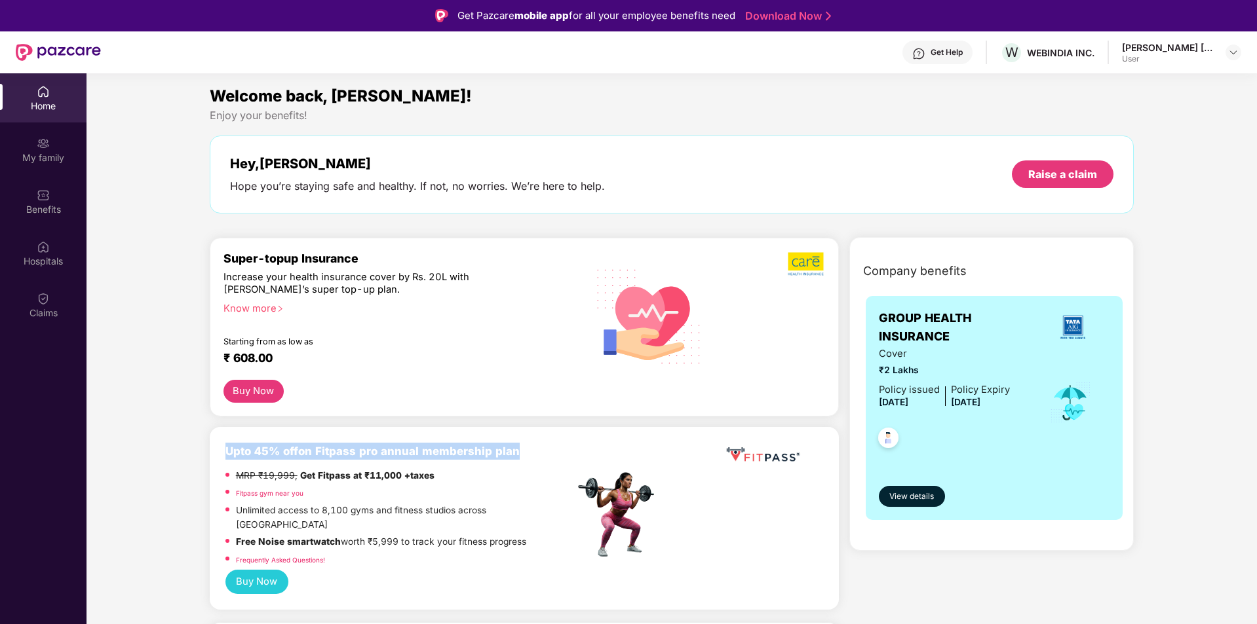
click at [565, 449] on div "Upto 45% off on Fitpass pro annual membership plan" at bounding box center [399, 451] width 349 height 17
click at [343, 263] on div "Super-topup Insurance" at bounding box center [398, 259] width 351 height 14
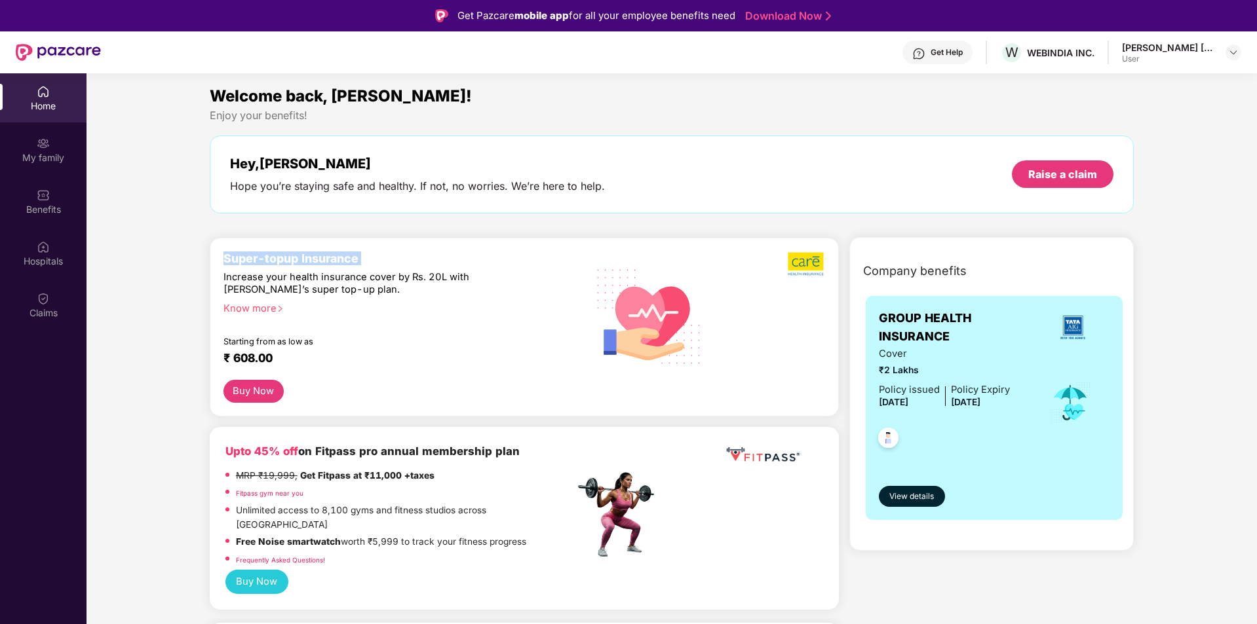
click at [343, 263] on div "Super-topup Insurance" at bounding box center [398, 259] width 351 height 14
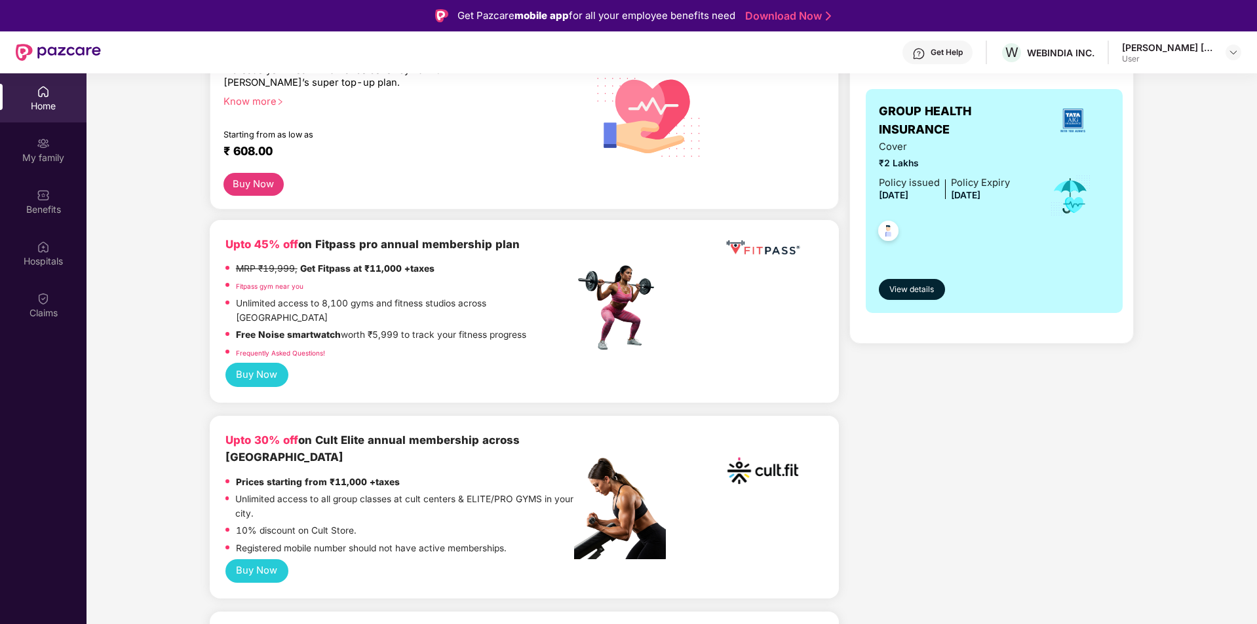
scroll to position [193, 0]
